Goal: Task Accomplishment & Management: Manage account settings

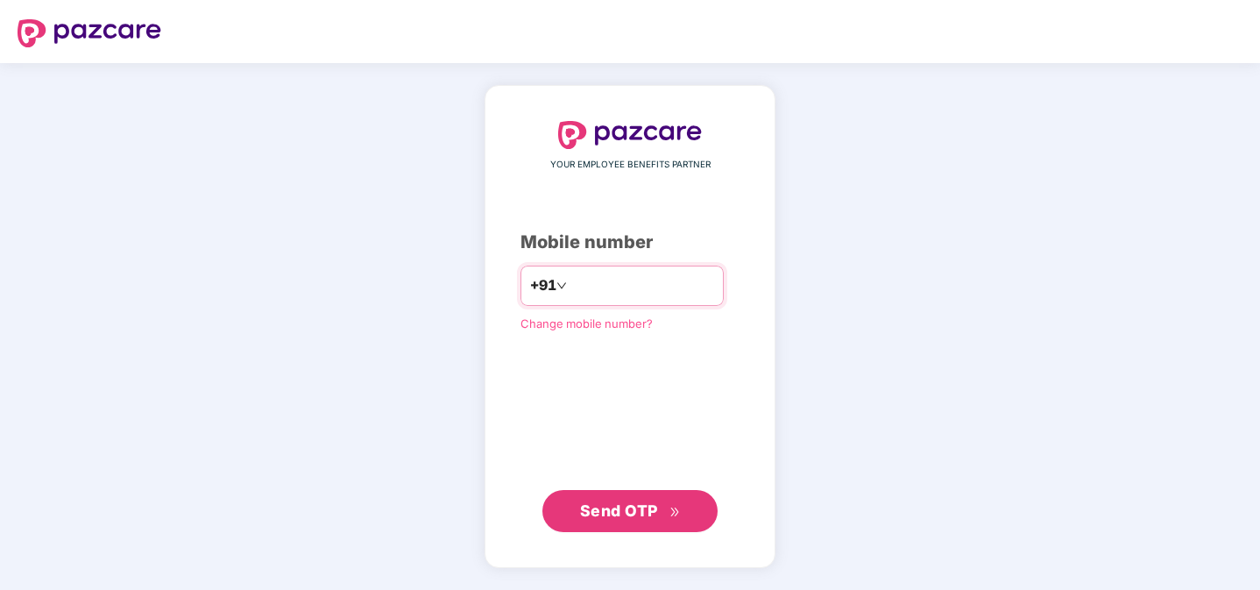
type input "**********"
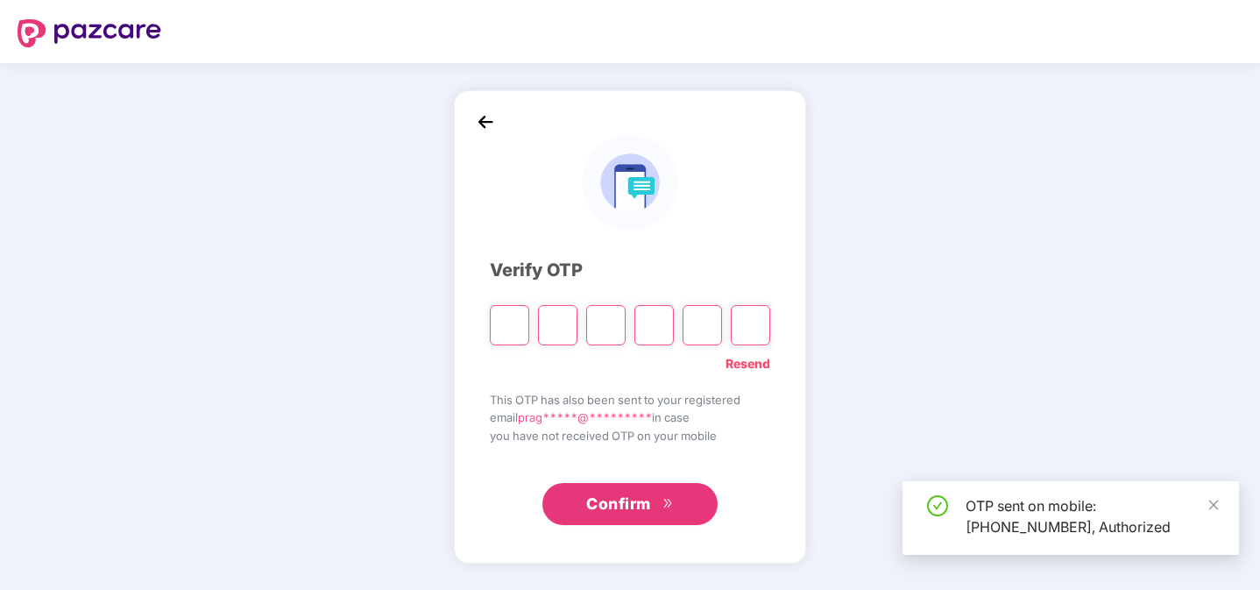
type input "*"
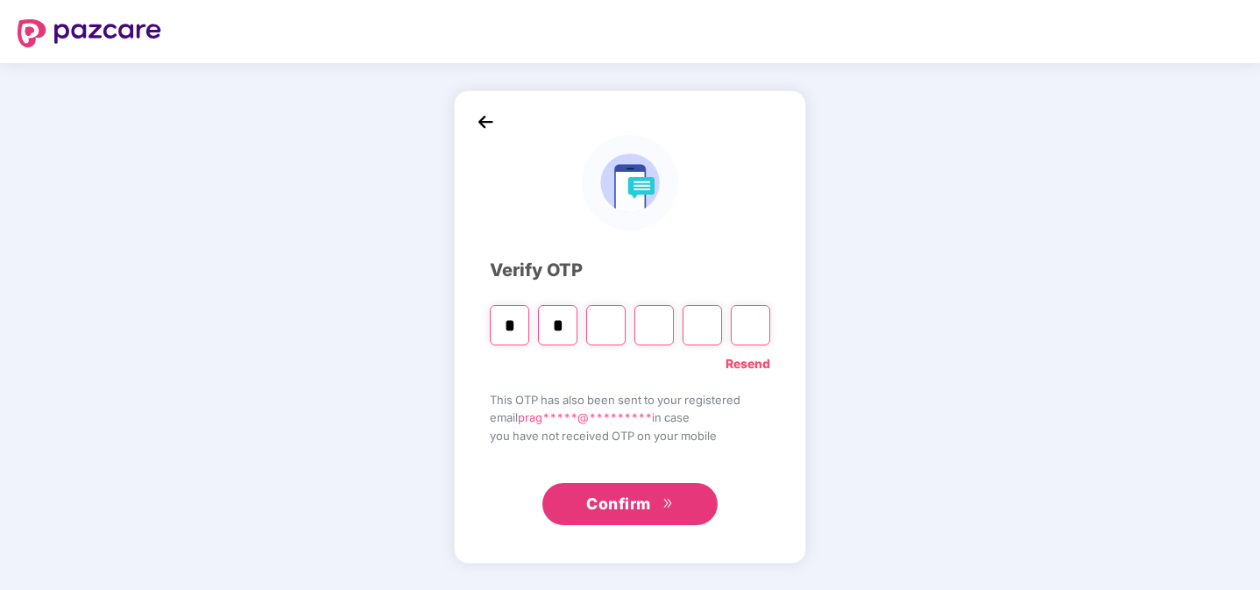
type input "*"
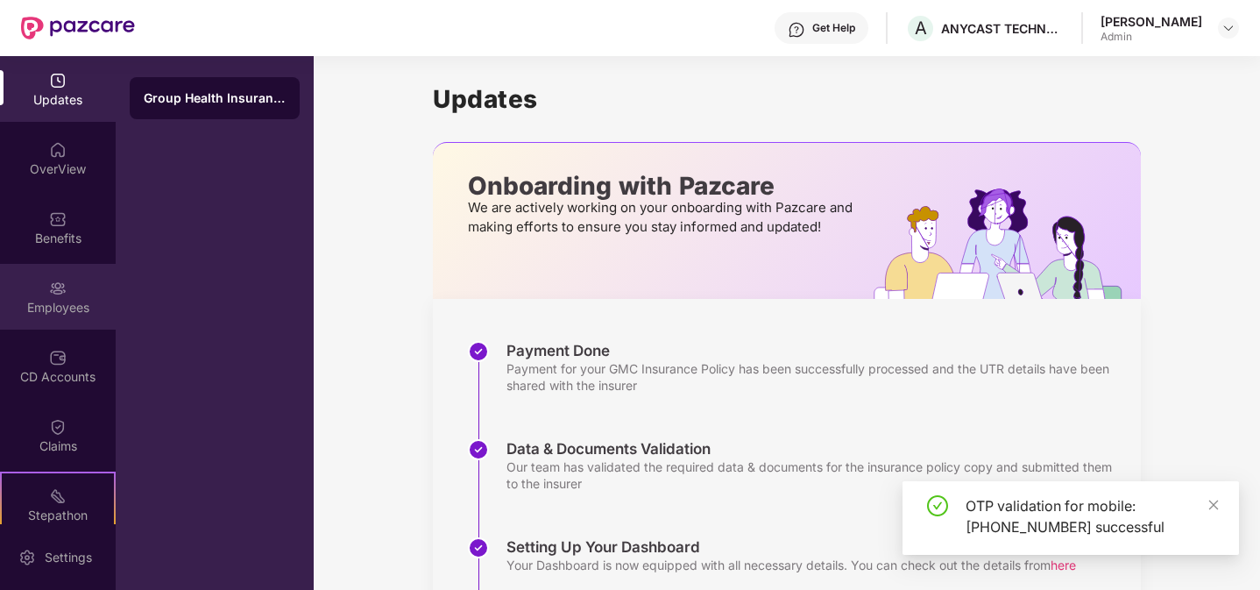
click at [53, 304] on div "Employees" at bounding box center [58, 308] width 116 height 18
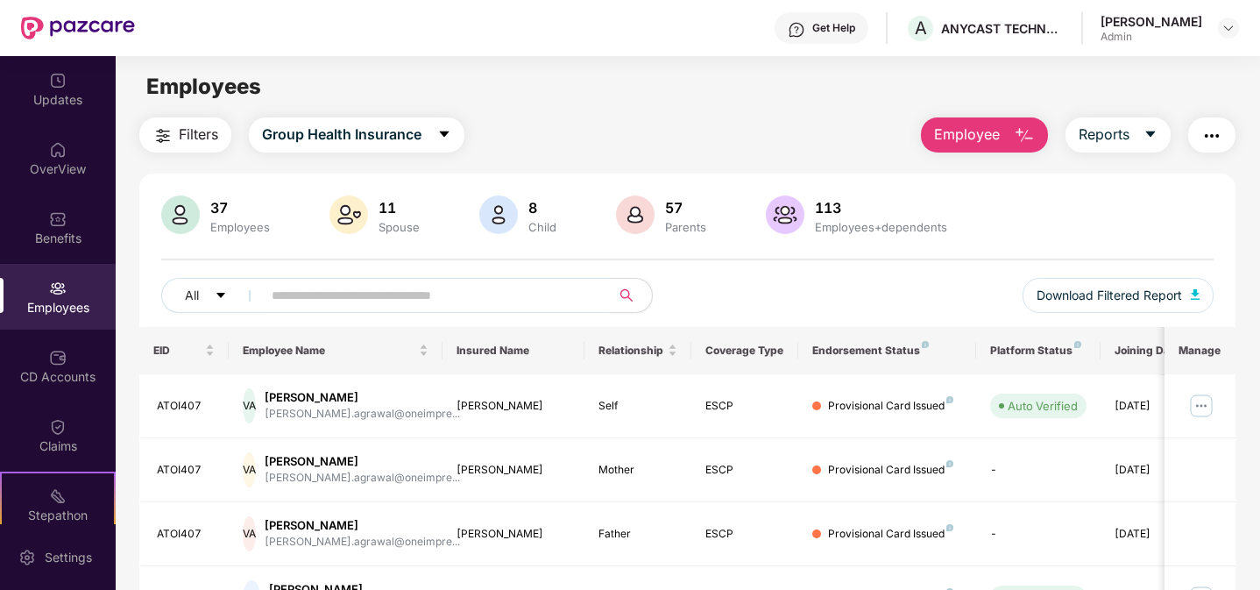
click at [377, 295] on input "text" at bounding box center [429, 295] width 314 height 26
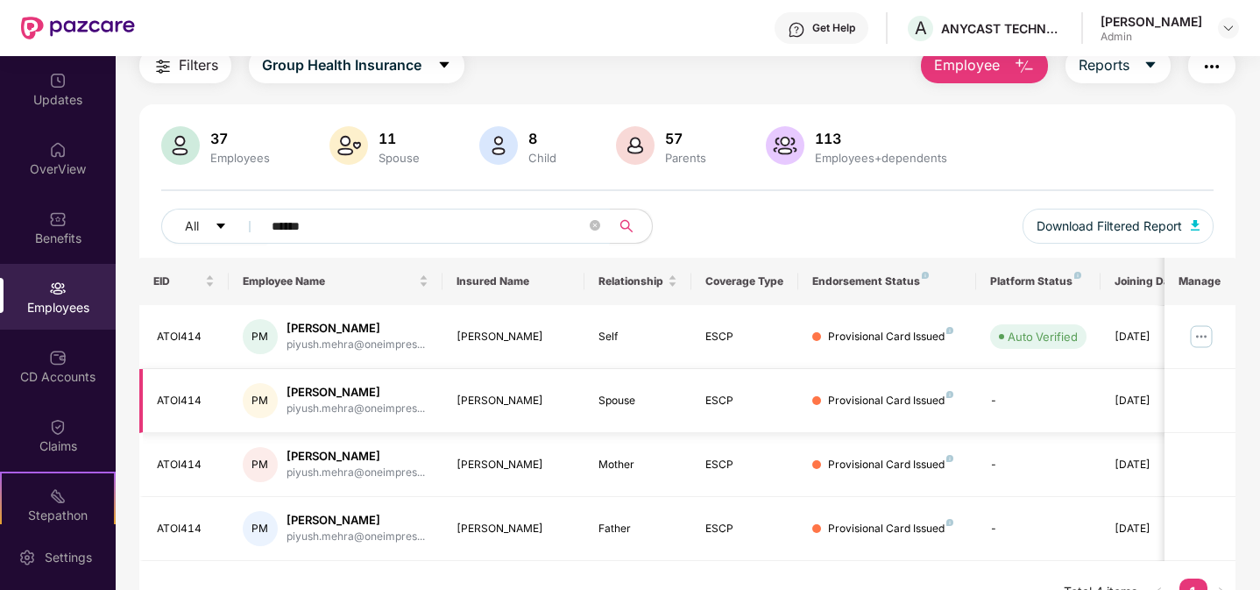
scroll to position [82, 0]
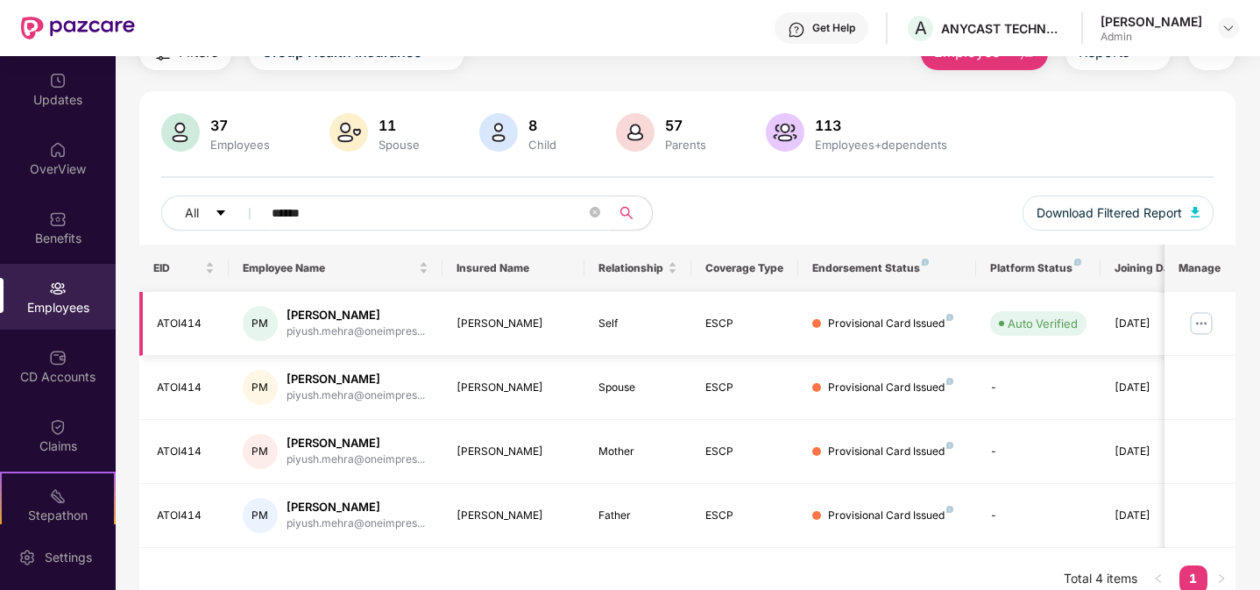
type input "******"
click at [1201, 327] on img at bounding box center [1201, 323] width 28 height 28
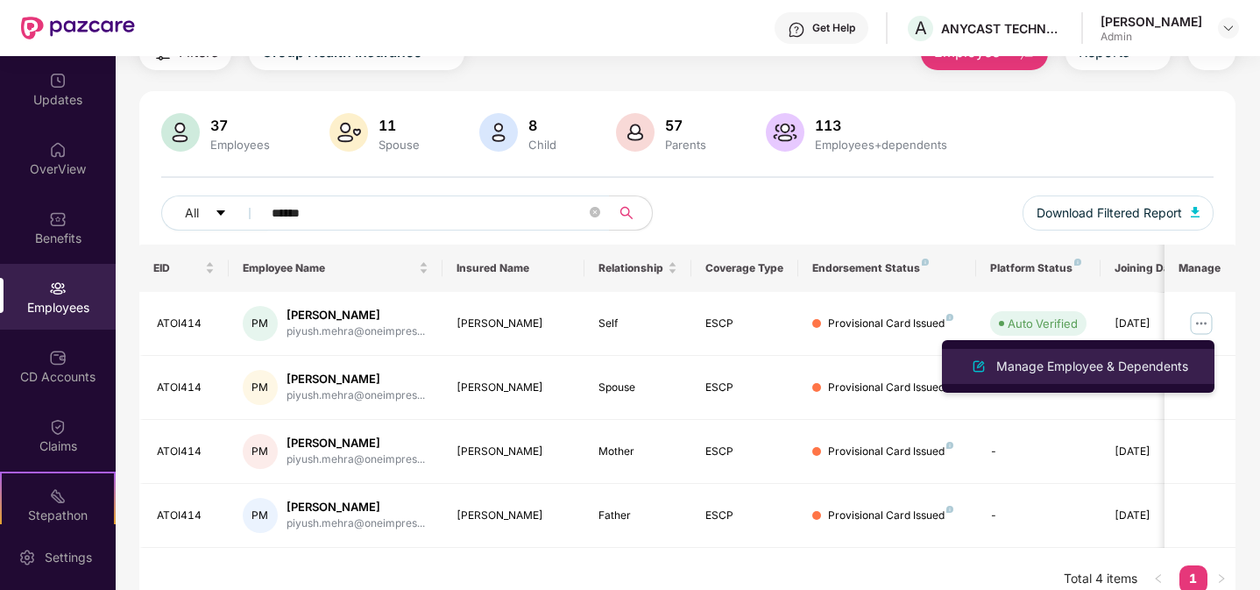
click at [1086, 361] on div "Manage Employee & Dependents" at bounding box center [1092, 366] width 199 height 19
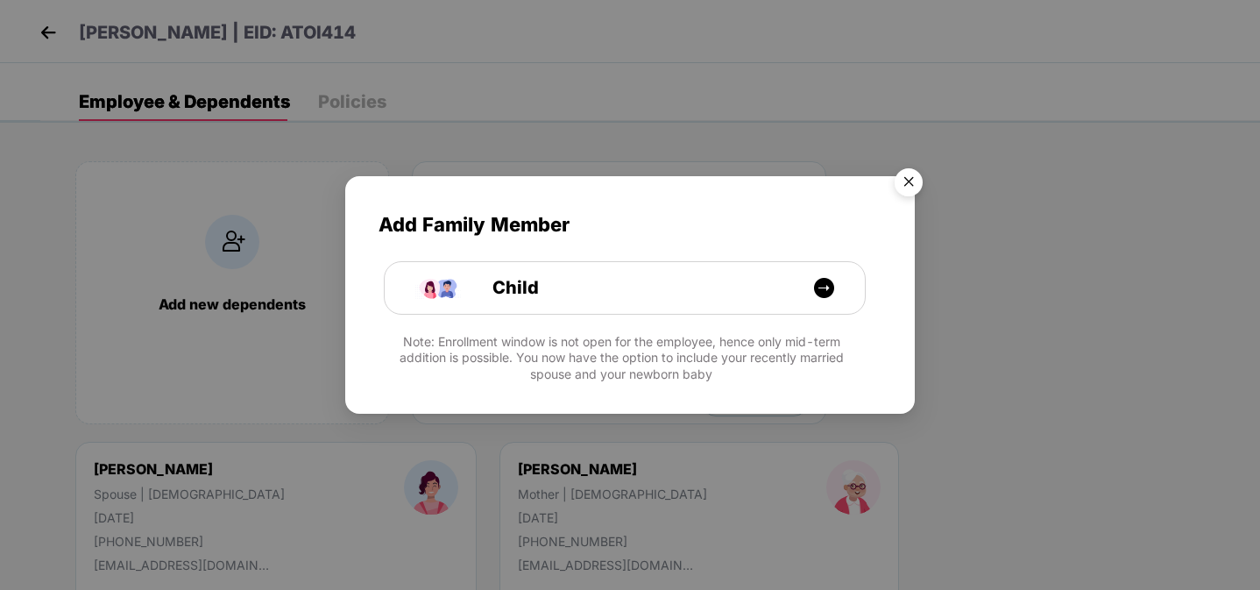
click at [907, 177] on img "Close" at bounding box center [908, 184] width 49 height 49
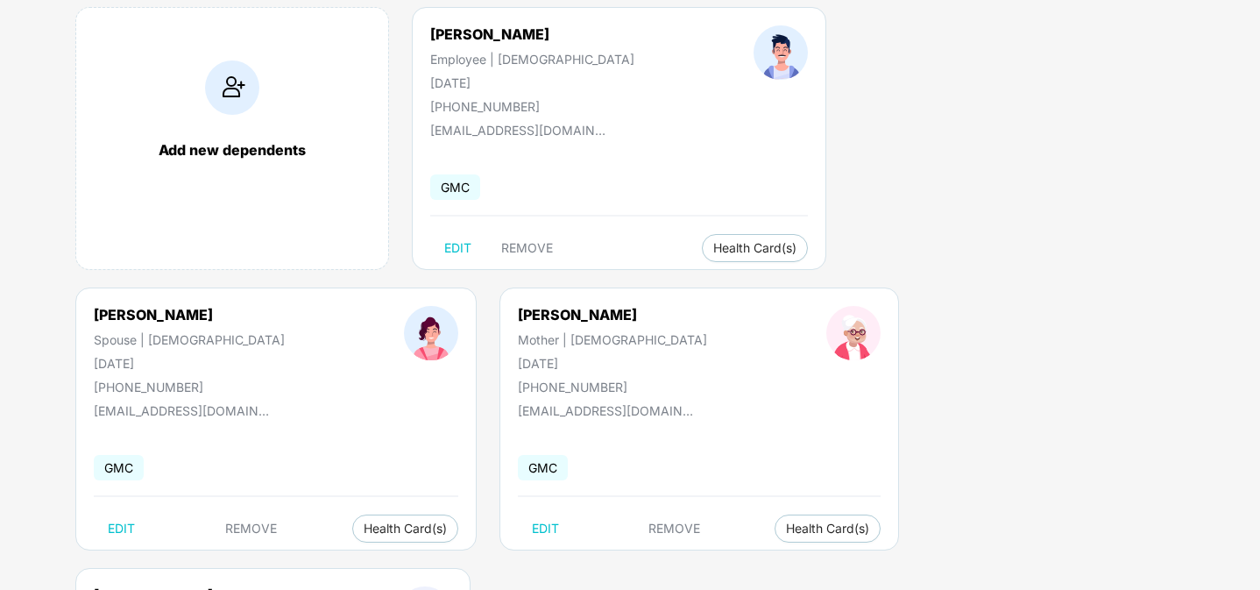
scroll to position [159, 0]
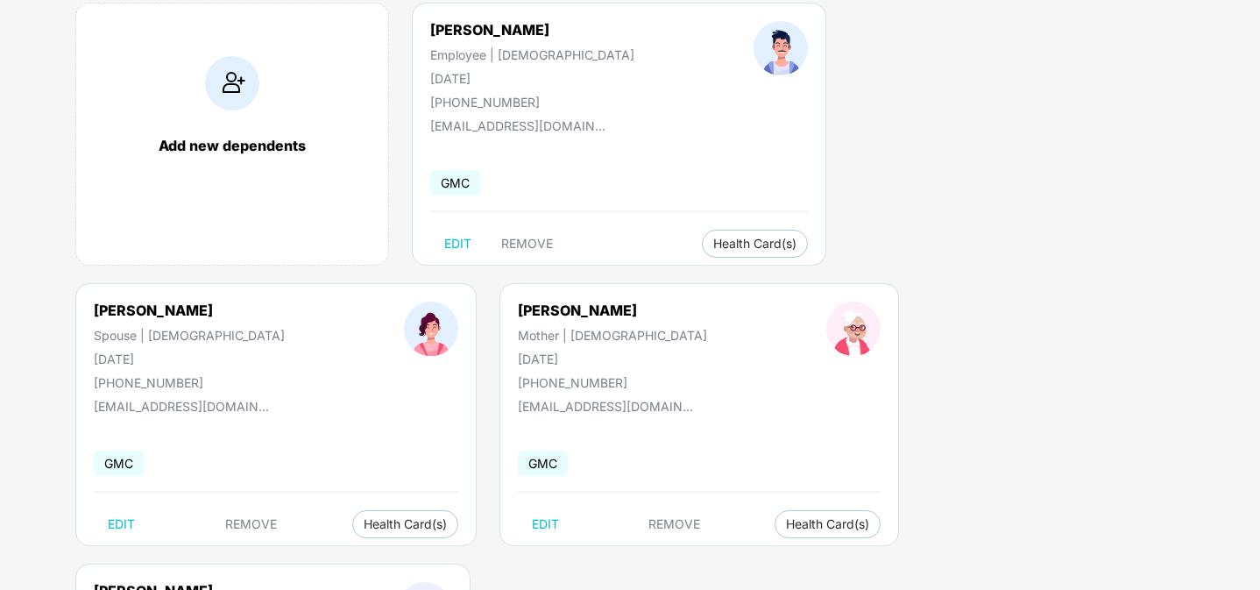
click at [787, 568] on img at bounding box center [783, 560] width 18 height 18
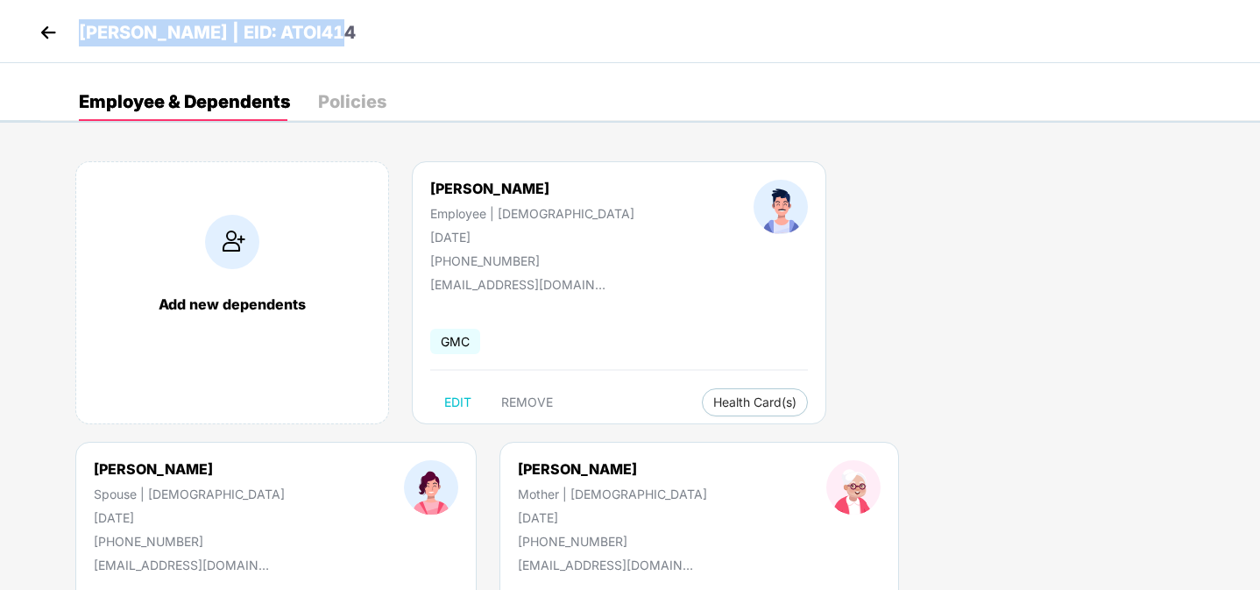
drag, startPoint x: 346, startPoint y: 25, endPoint x: 67, endPoint y: 25, distance: 279.5
click at [67, 25] on div "[PERSON_NAME] | EID: ATOI414" at bounding box center [630, 31] width 1260 height 63
copy header "[PERSON_NAME] | EID: ATOI414"
click at [428, 204] on div "[PERSON_NAME] Employee | [DEMOGRAPHIC_DATA] [DATE] [PHONE_NUMBER]" at bounding box center [532, 224] width 323 height 88
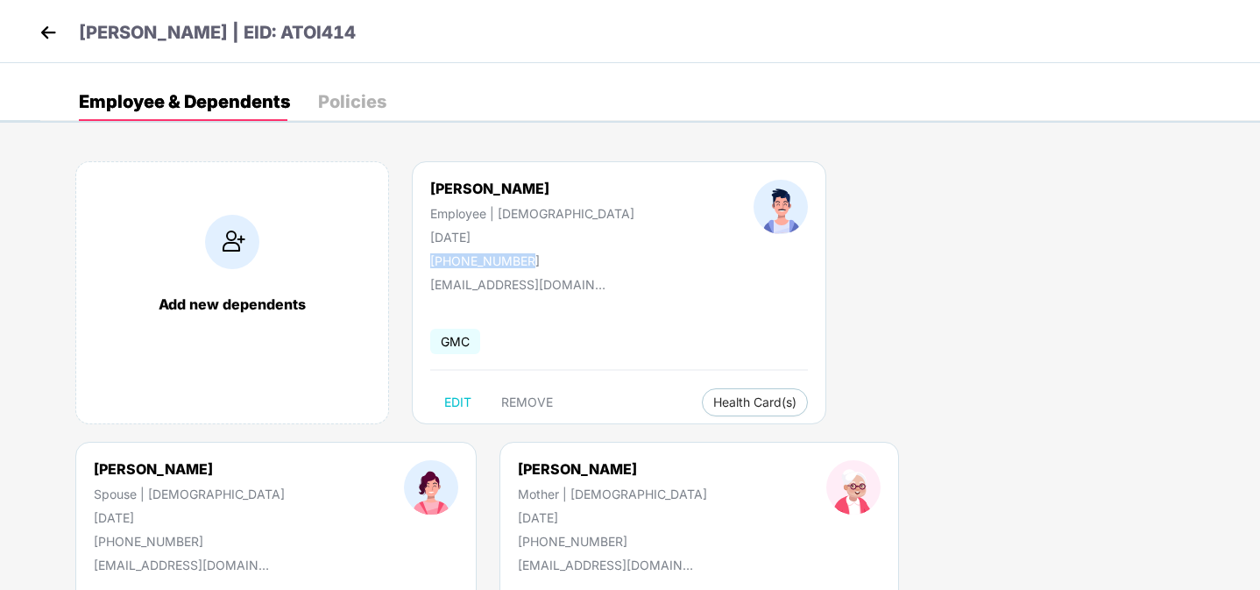
drag, startPoint x: 428, startPoint y: 249, endPoint x: 564, endPoint y: 267, distance: 137.9
click at [564, 267] on div "[PERSON_NAME] Employee | [DEMOGRAPHIC_DATA] [DATE] [PHONE_NUMBER]" at bounding box center [532, 224] width 323 height 88
copy div "[PHONE_NUMBER]"
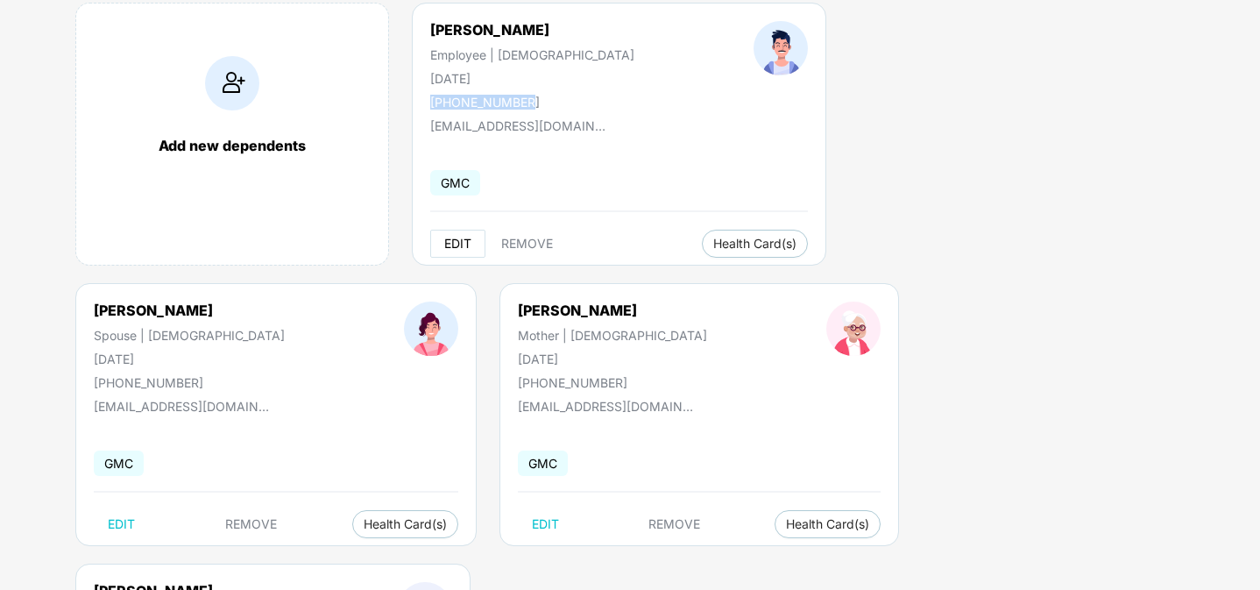
click at [450, 247] on span "EDIT" at bounding box center [457, 244] width 27 height 14
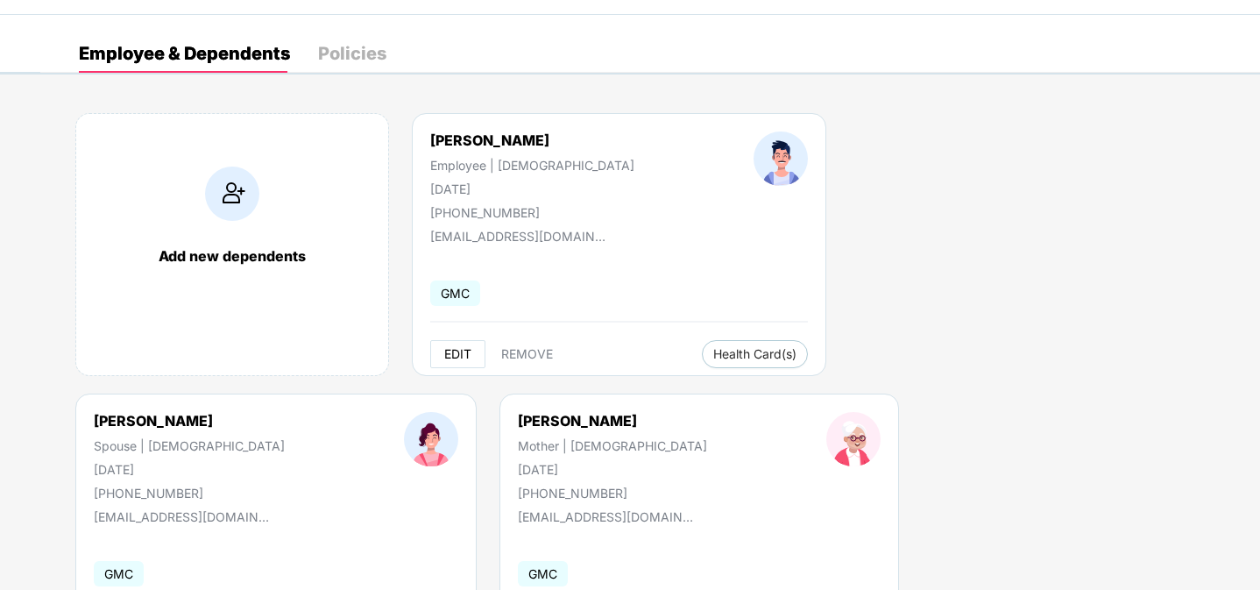
select select "****"
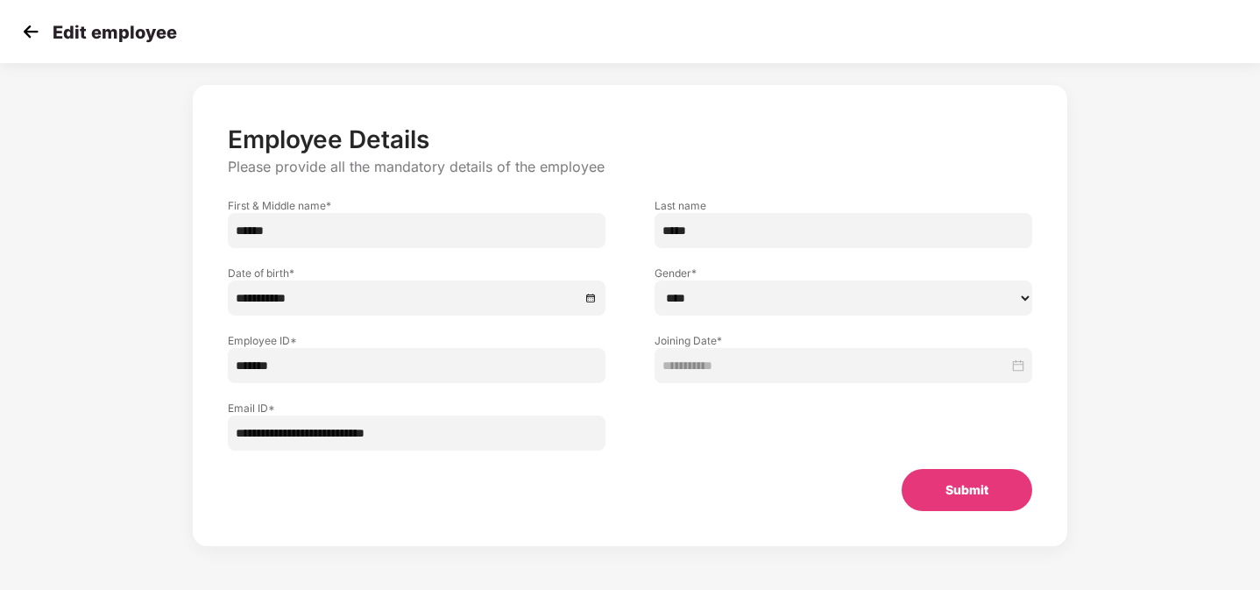
drag, startPoint x: 470, startPoint y: 435, endPoint x: 142, endPoint y: 430, distance: 327.7
click at [142, 430] on div "**********" at bounding box center [629, 332] width 1049 height 513
click at [1014, 511] on div "**********" at bounding box center [630, 315] width 875 height 461
click at [981, 488] on button "Submit" at bounding box center [966, 490] width 131 height 42
click at [25, 22] on img at bounding box center [31, 31] width 26 height 26
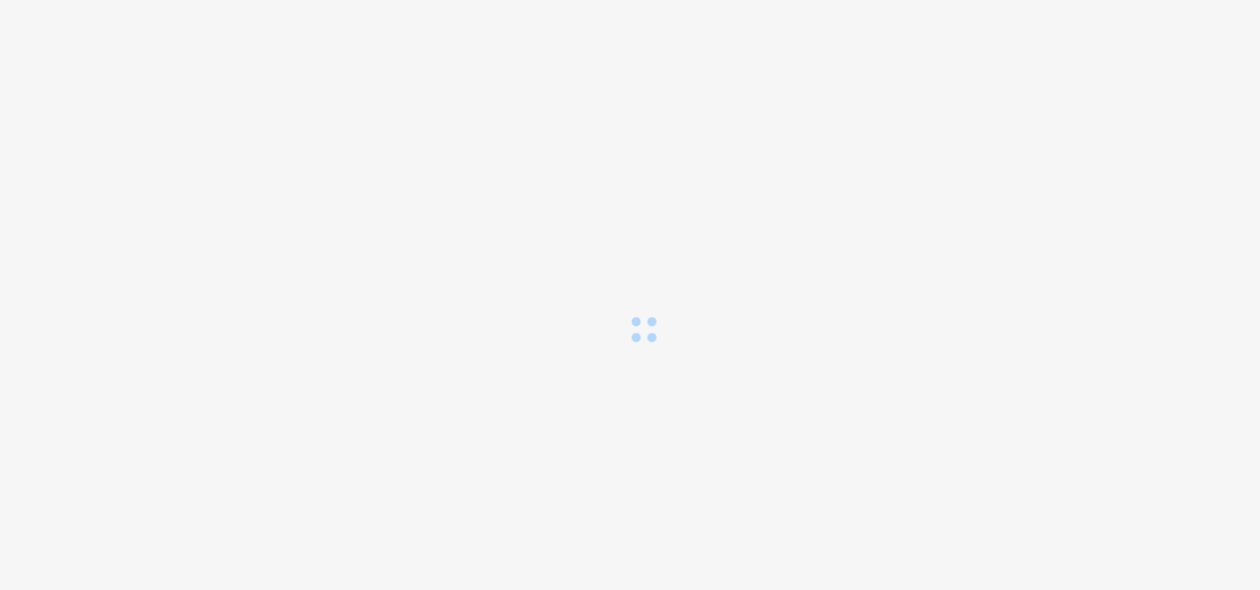
scroll to position [0, 0]
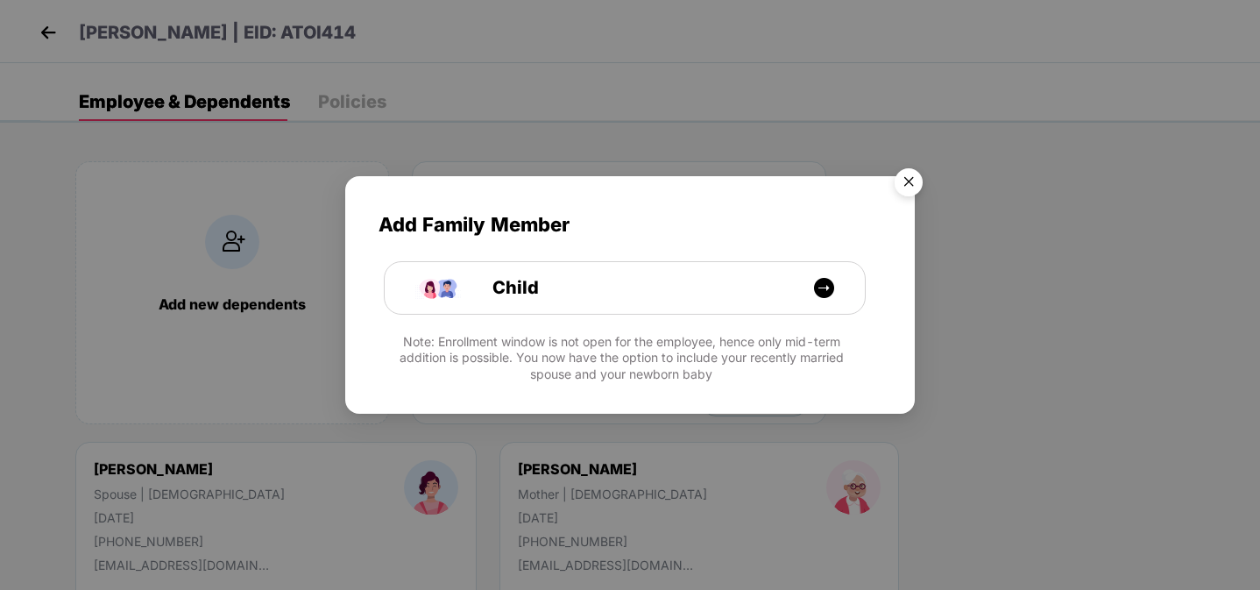
click at [914, 185] on img "Close" at bounding box center [908, 184] width 49 height 49
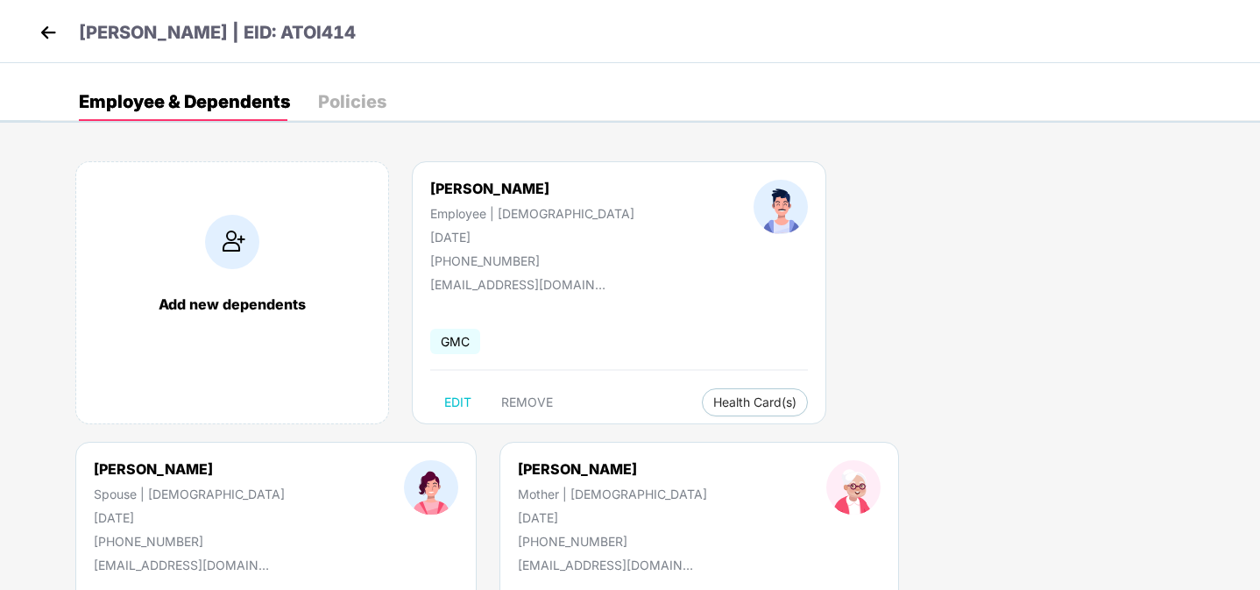
click at [46, 27] on img at bounding box center [48, 32] width 26 height 26
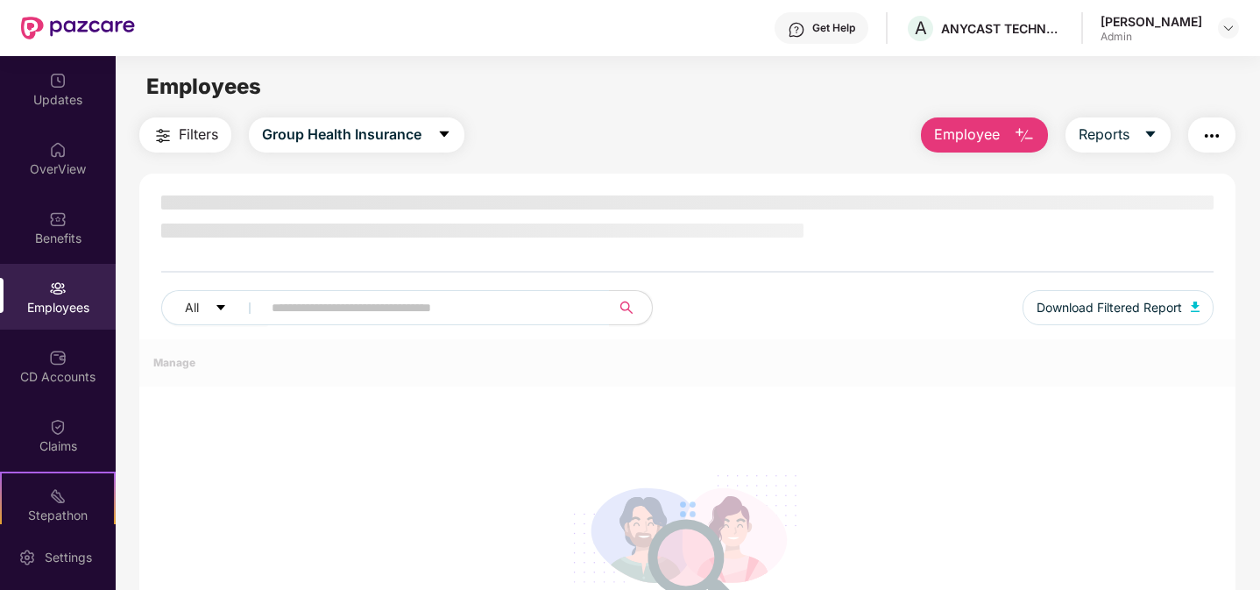
click at [55, 106] on div "Updates" at bounding box center [58, 100] width 116 height 18
